Goal: Information Seeking & Learning: Find specific fact

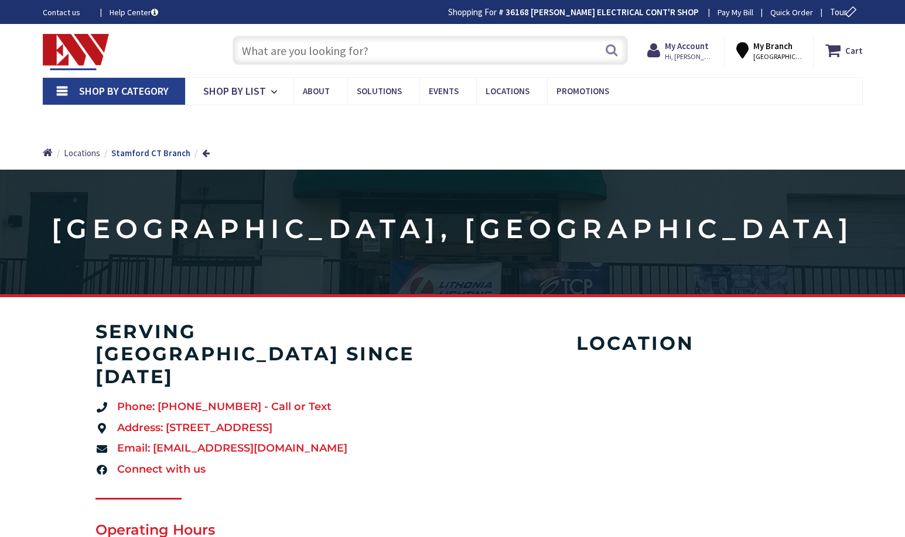
type input "[GEOGRAPHIC_DATA], [STREET_ADDRESS]"
click at [313, 47] on input "text" at bounding box center [429, 50] width 395 height 29
paste input "GE THP100 Padlockable"
type input "GE THP100 Padlockable"
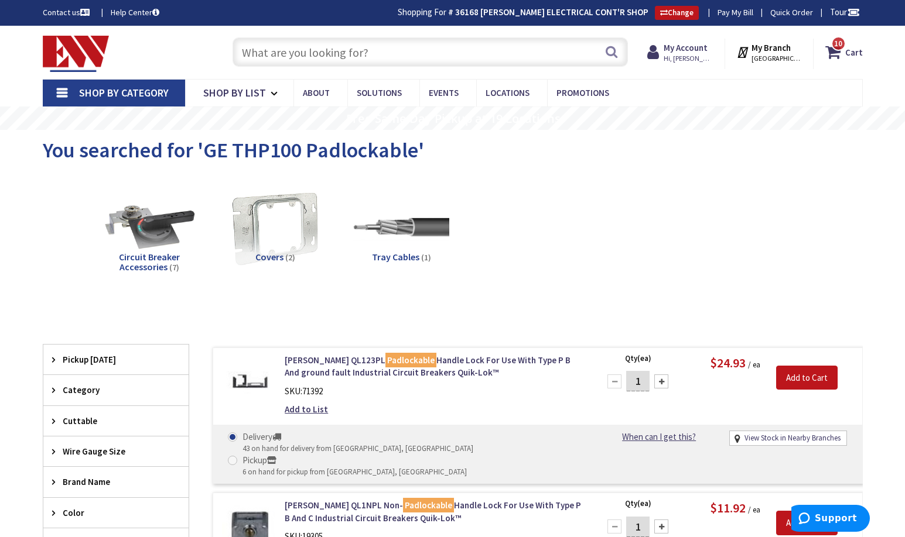
click at [345, 60] on input "text" at bounding box center [429, 51] width 395 height 29
paste input "GE THP100"
type input "GE THP100"
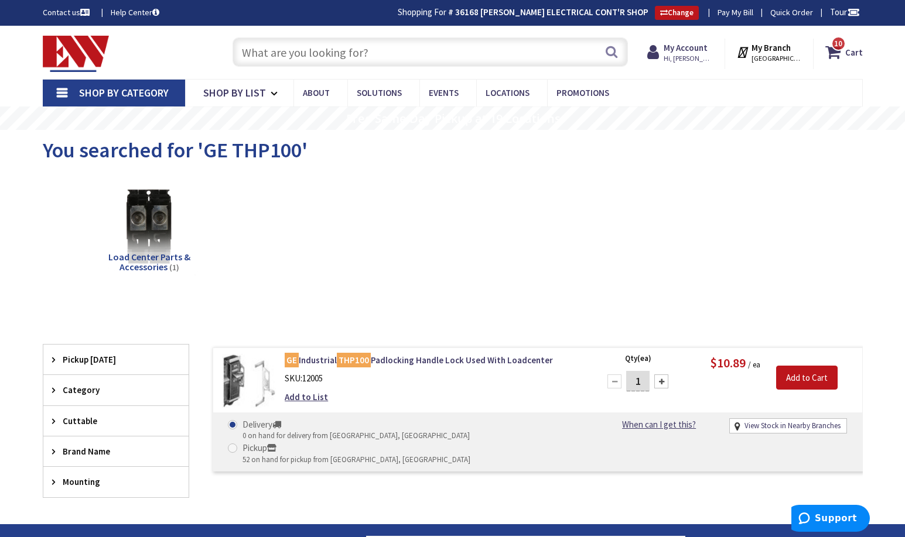
click at [461, 326] on div "Clear all" at bounding box center [453, 334] width 820 height 22
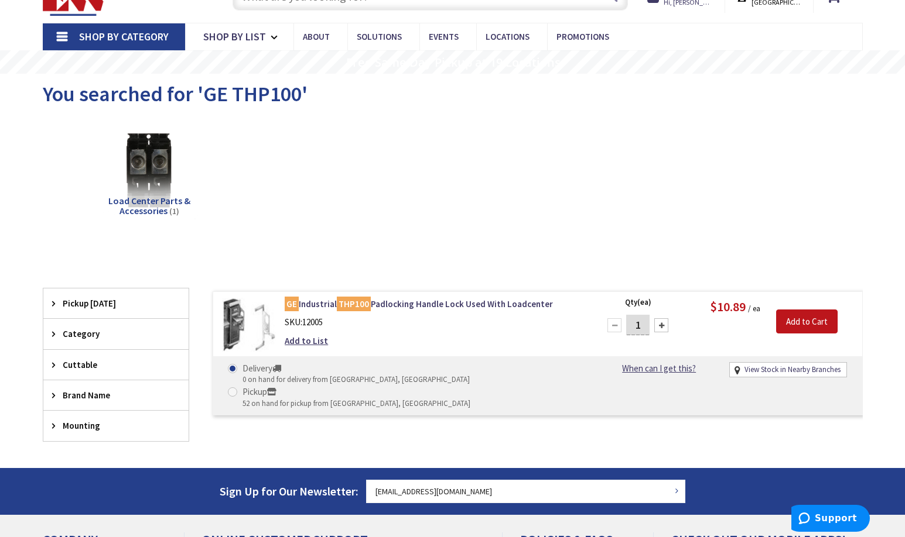
scroll to position [59, 0]
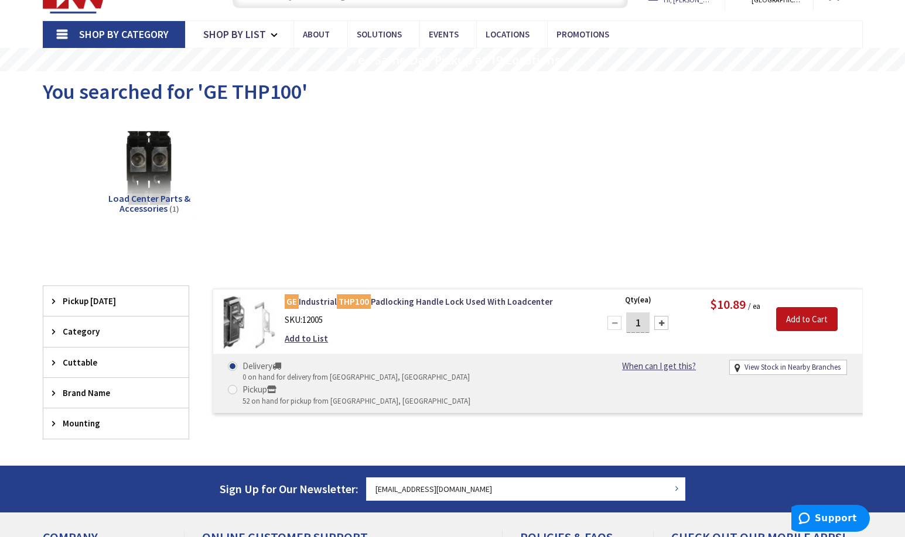
click at [44, 194] on div "View Subcategories Load Center Parts & Accessories (1)" at bounding box center [453, 178] width 820 height 126
click at [854, 232] on div "View Subcategories Load Center Parts & Accessories (1)" at bounding box center [453, 178] width 820 height 126
click at [316, 443] on div "View Subcategories Load Center Parts & Accessories (1) Clear all No Products Fo…" at bounding box center [453, 290] width 820 height 351
